Goal: Task Accomplishment & Management: Use online tool/utility

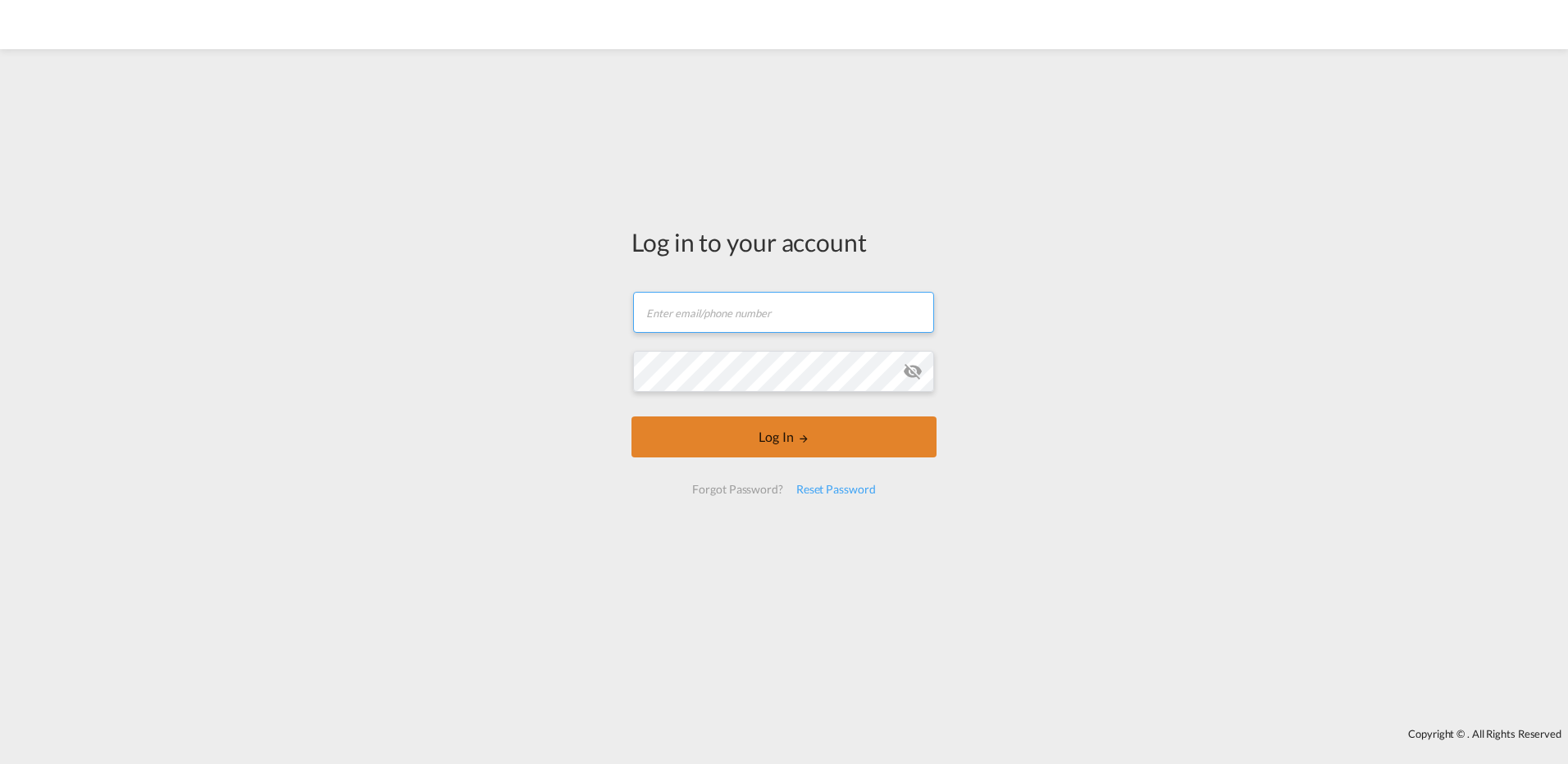
type input "[PERSON_NAME][EMAIL_ADDRESS][PERSON_NAME][DOMAIN_NAME]"
click at [738, 440] on button "Log In" at bounding box center [784, 437] width 305 height 41
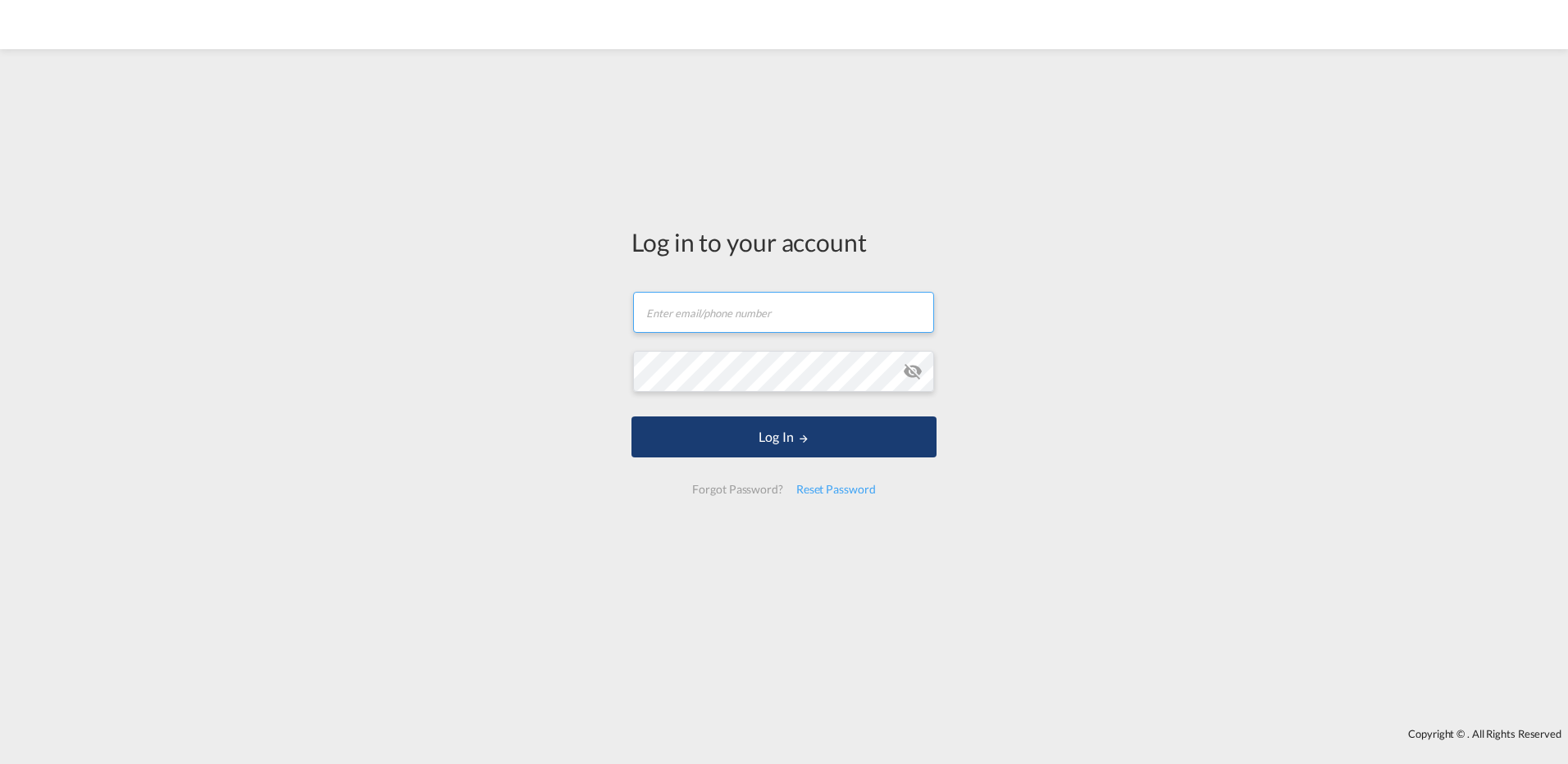
type input "[PERSON_NAME][EMAIL_ADDRESS][PERSON_NAME][DOMAIN_NAME]"
click at [772, 442] on button "Log In" at bounding box center [784, 437] width 305 height 41
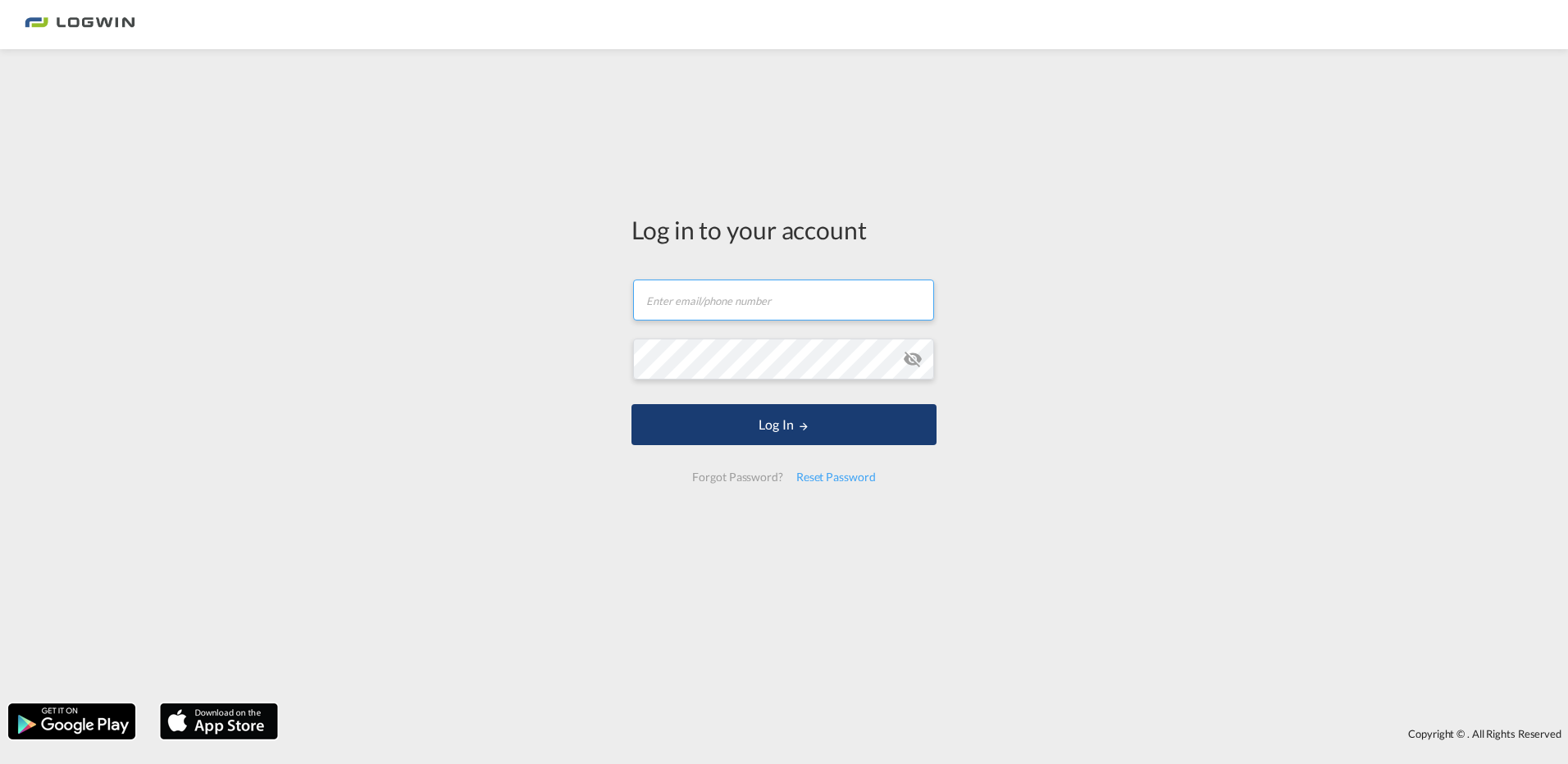
type input "[PERSON_NAME][EMAIL_ADDRESS][PERSON_NAME][DOMAIN_NAME]"
click at [814, 427] on button "Log In" at bounding box center [784, 424] width 305 height 41
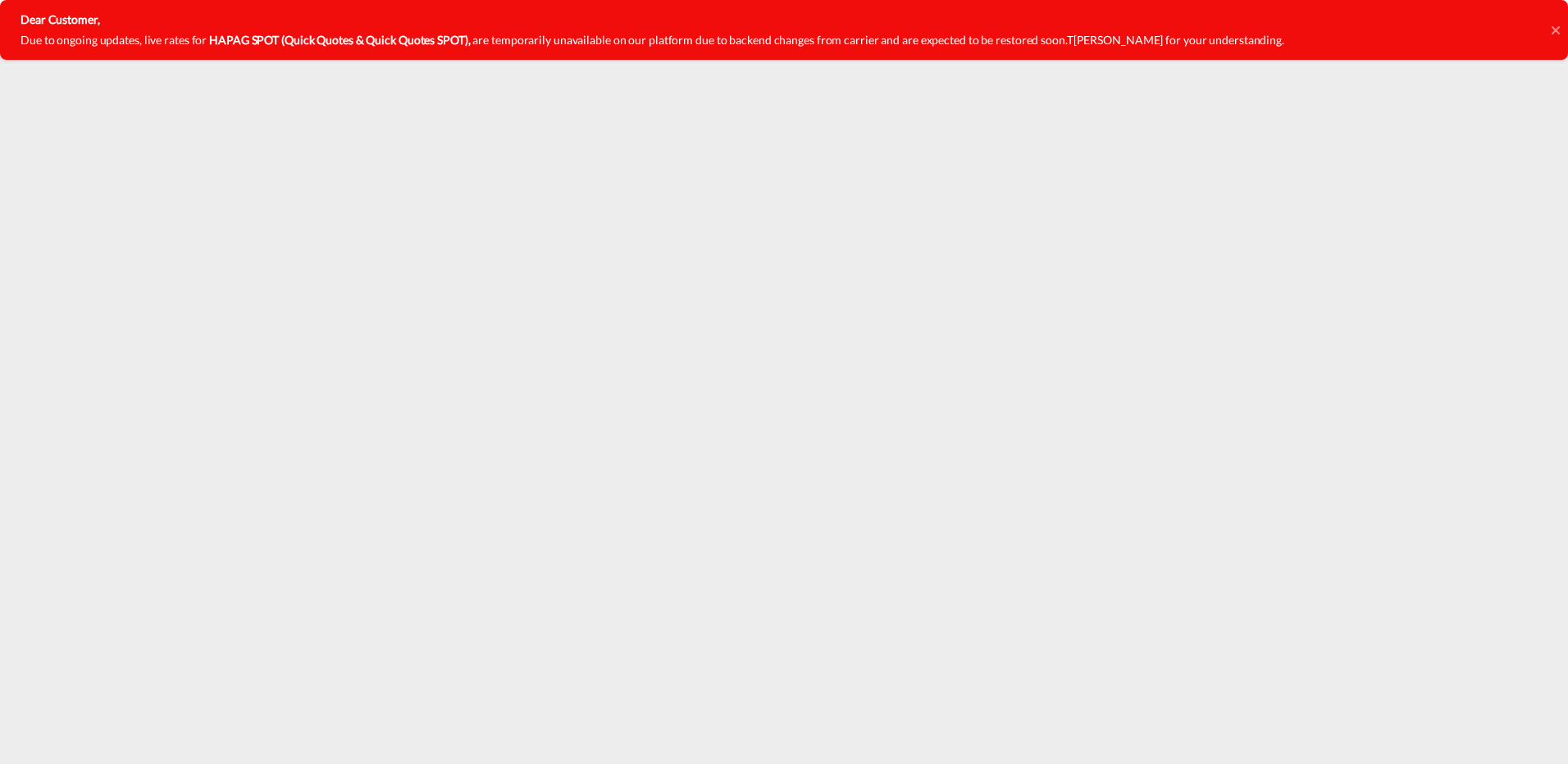
click at [769, 44] on span "are temporarily unavailable on our platform due to backend changes from carrier…" at bounding box center [769, 40] width 593 height 14
click at [1554, 31] on icon at bounding box center [1555, 29] width 8 height 8
